Goal: Transaction & Acquisition: Purchase product/service

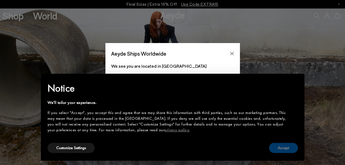
click at [286, 148] on button "Accept" at bounding box center [283, 148] width 29 height 10
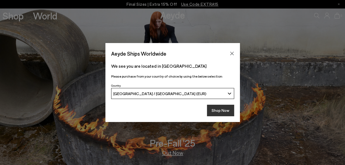
click at [224, 111] on button "Shop Now" at bounding box center [220, 111] width 27 height 12
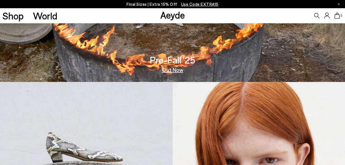
scroll to position [55, 0]
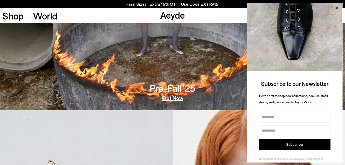
click at [336, 5] on icon at bounding box center [336, 7] width 7 height 7
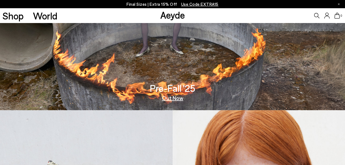
click at [155, 3] on p "Final Sizes | Extra 15% Off Use Code EXTRA15" at bounding box center [172, 4] width 92 height 7
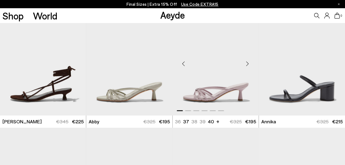
scroll to position [274, 0]
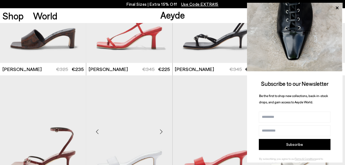
scroll to position [631, 0]
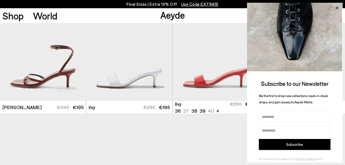
click at [336, 8] on icon at bounding box center [336, 7] width 7 height 7
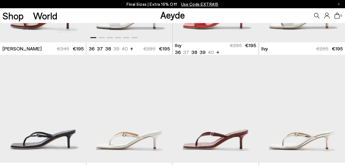
scroll to position [741, 0]
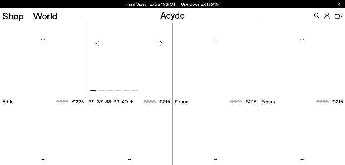
scroll to position [1729, 0]
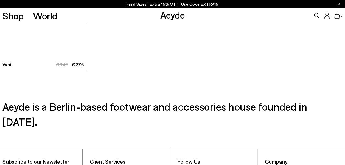
scroll to position [2963, 0]
